Goal: Find specific page/section: Find specific page/section

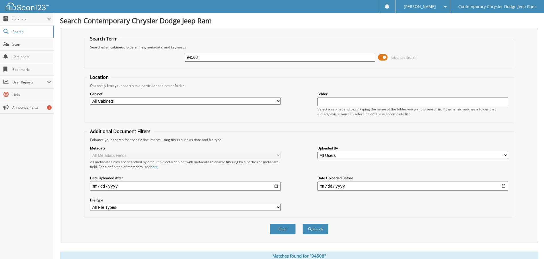
drag, startPoint x: 211, startPoint y: 58, endPoint x: 130, endPoint y: 63, distance: 81.4
click at [144, 58] on div "94508 Advanced Search" at bounding box center [299, 57] width 424 height 15
type input "95583"
click at [303, 224] on button "Search" at bounding box center [316, 229] width 26 height 11
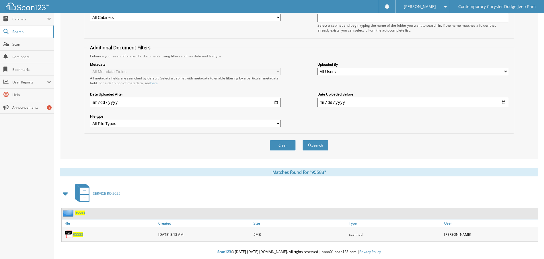
click at [81, 235] on span "95583" at bounding box center [78, 234] width 10 height 5
